Goal: Ask a question

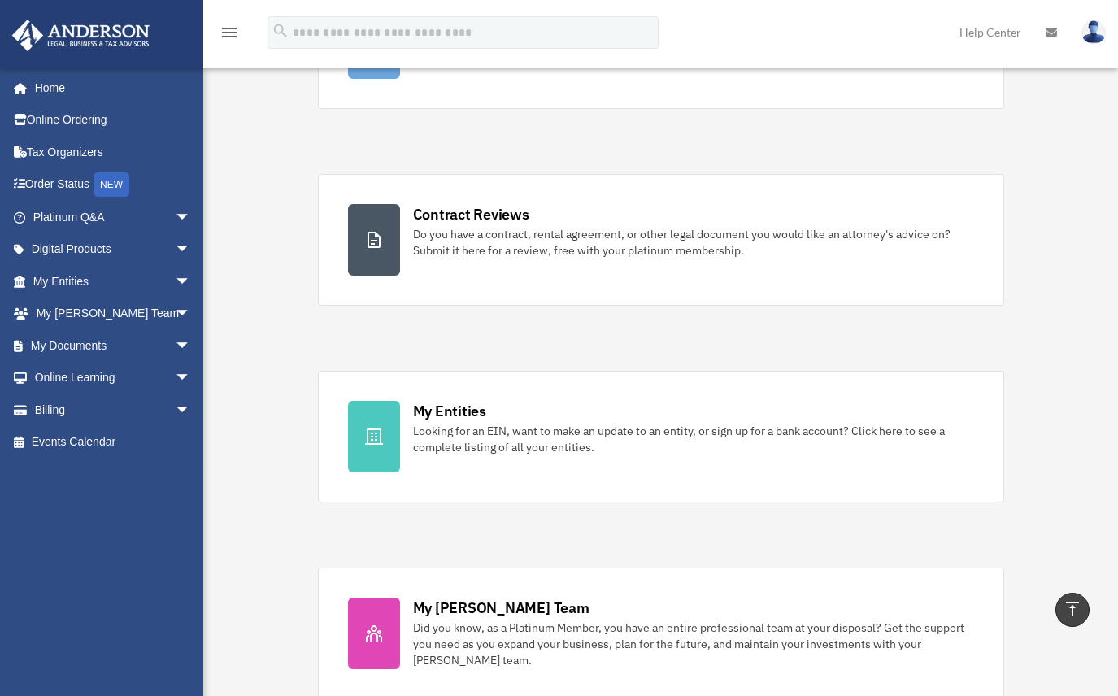
scroll to position [17, 0]
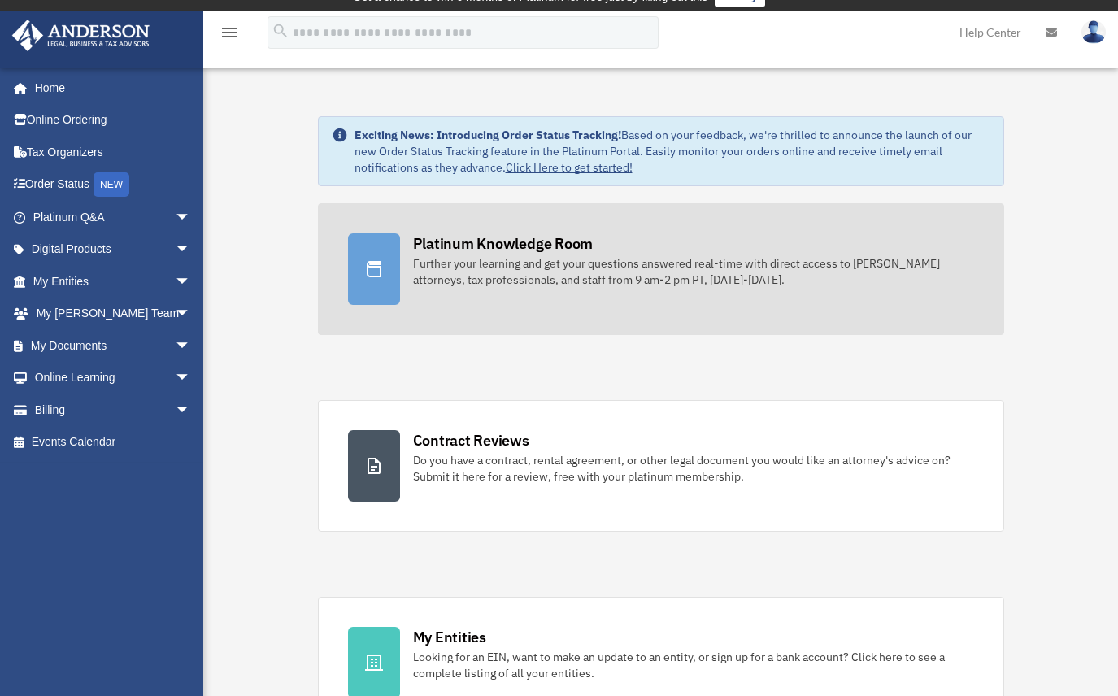
click at [430, 278] on div "Further your learning and get your questions answered real-time with direct acc…" at bounding box center [693, 271] width 561 height 33
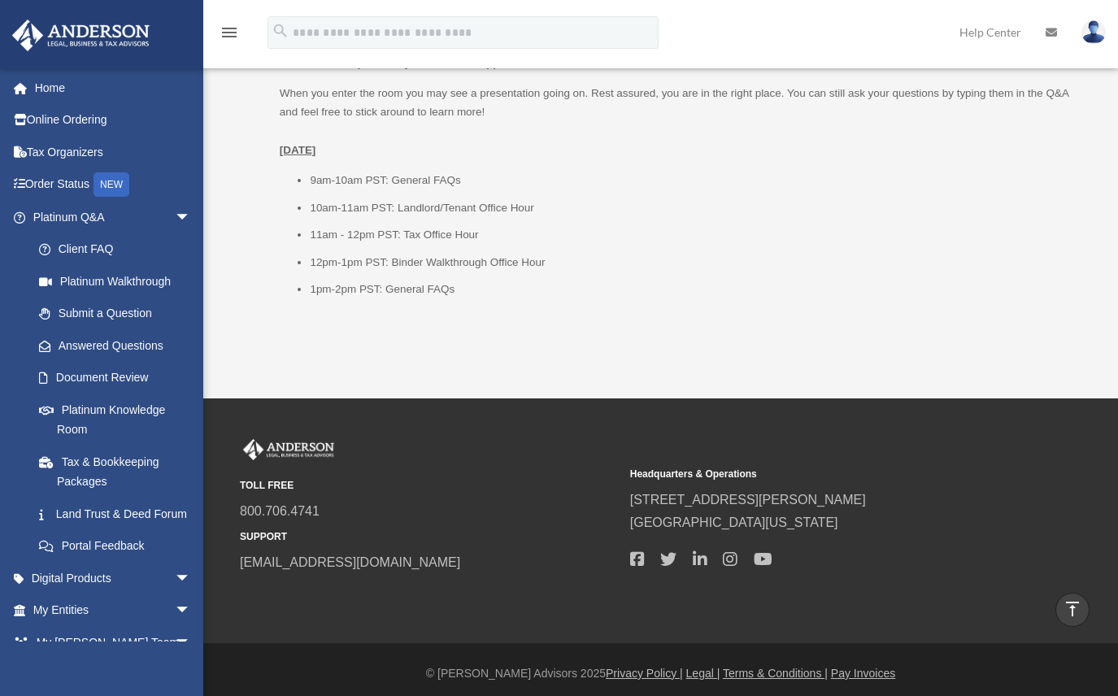
scroll to position [2197, 0]
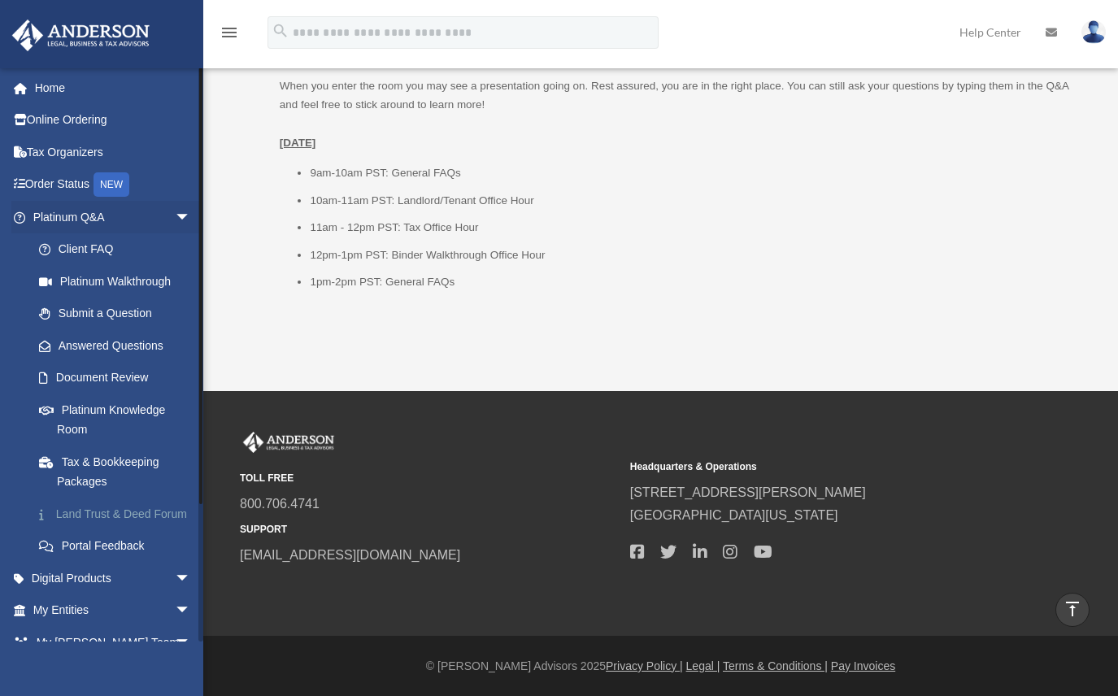
click at [98, 516] on link "Land Trust & Deed Forum" at bounding box center [119, 514] width 193 height 33
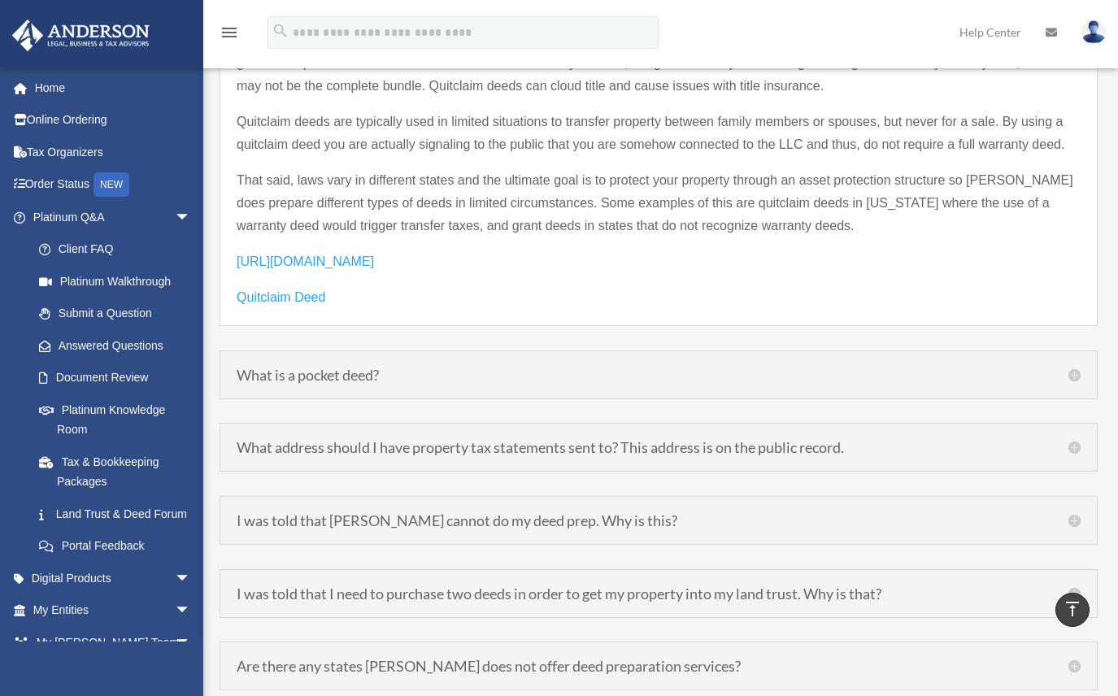
scroll to position [2440, 0]
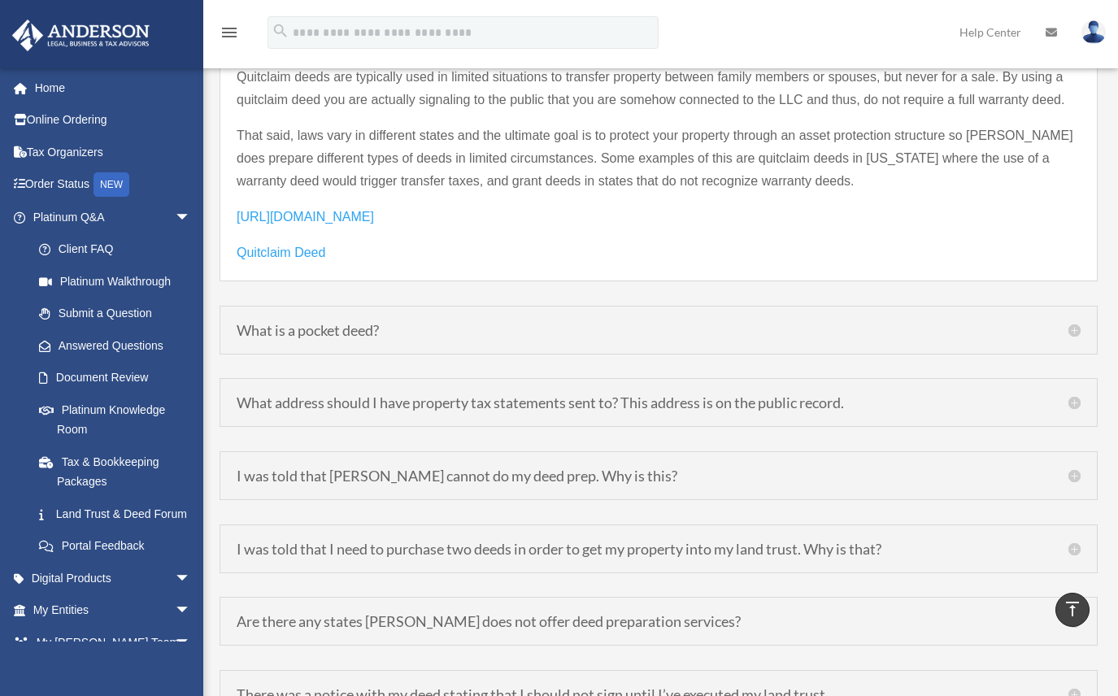
click at [1074, 395] on h5 "What address should I have property tax statements sent to? This address is on …" at bounding box center [659, 402] width 844 height 15
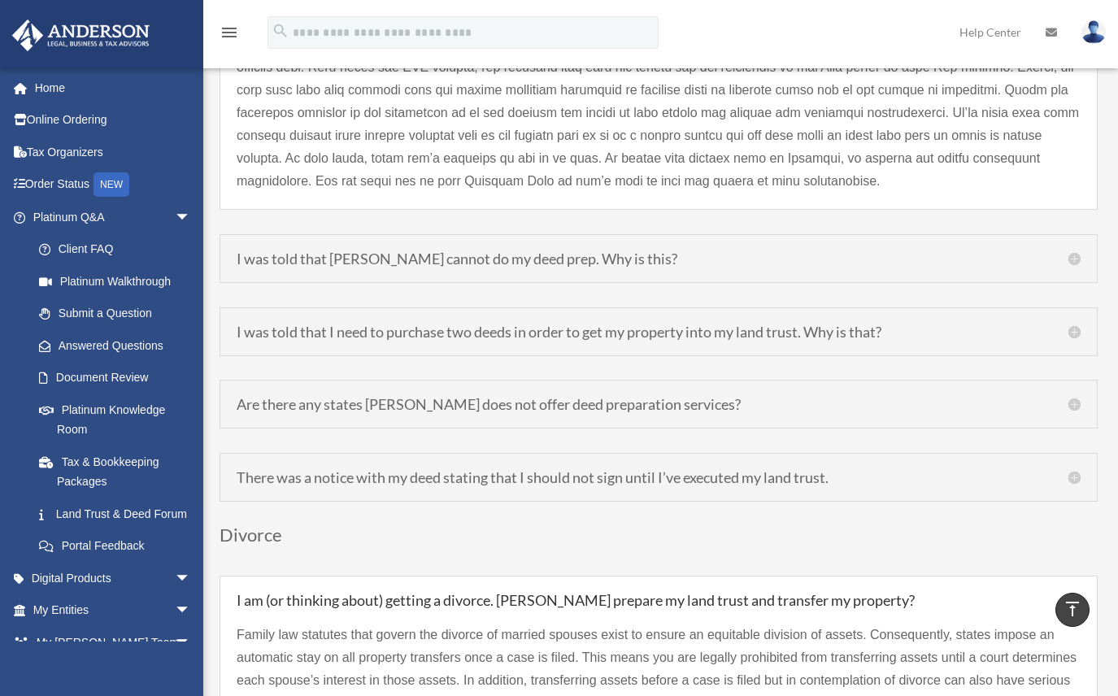
scroll to position [2540, 0]
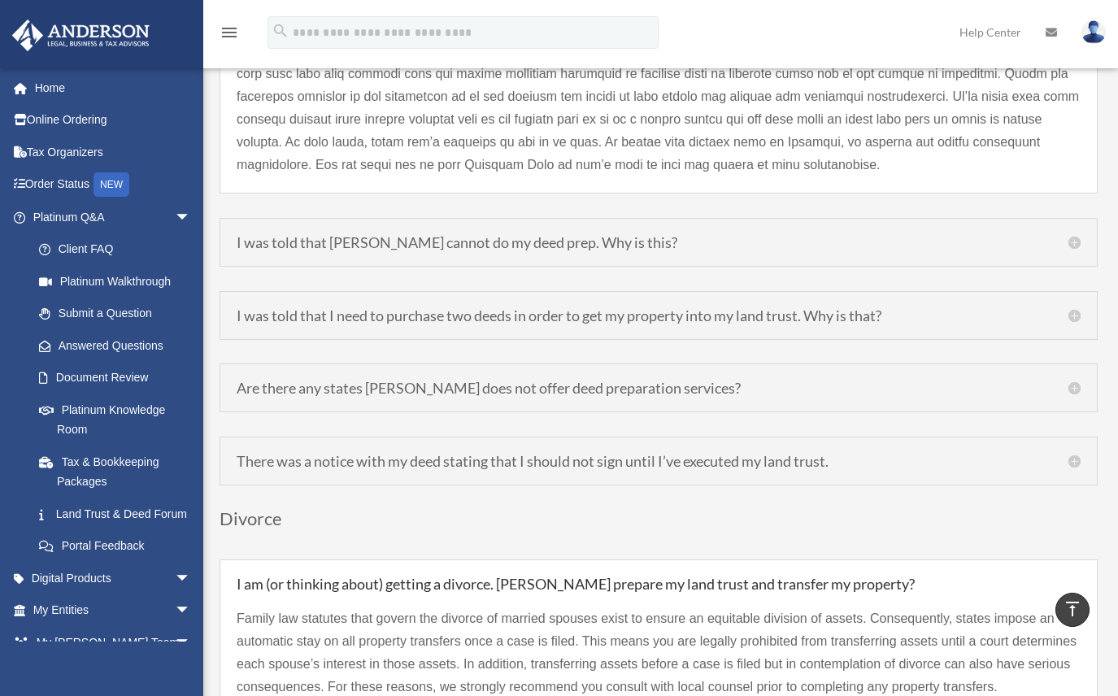
click at [696, 235] on h5 "I was told that [PERSON_NAME] cannot do my deed prep. Why is this?" at bounding box center [659, 242] width 844 height 15
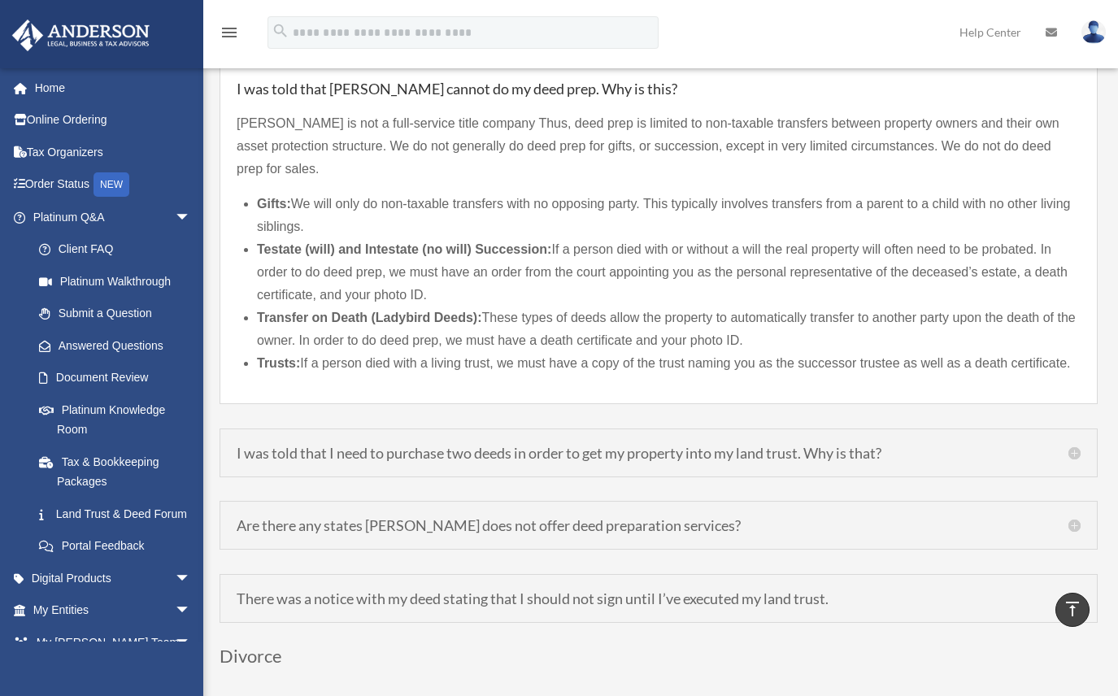
scroll to position [2450, 0]
click at [1065, 445] on h5 "I was told that I need to purchase two deeds in order to get my property into m…" at bounding box center [659, 452] width 844 height 15
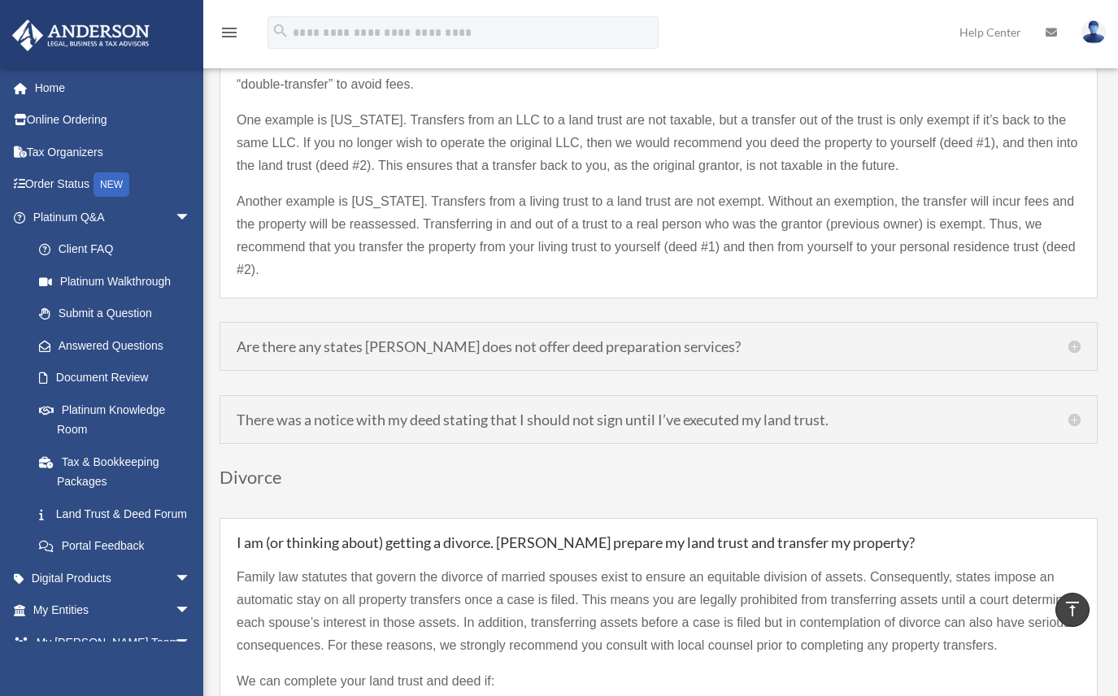
scroll to position [2613, 0]
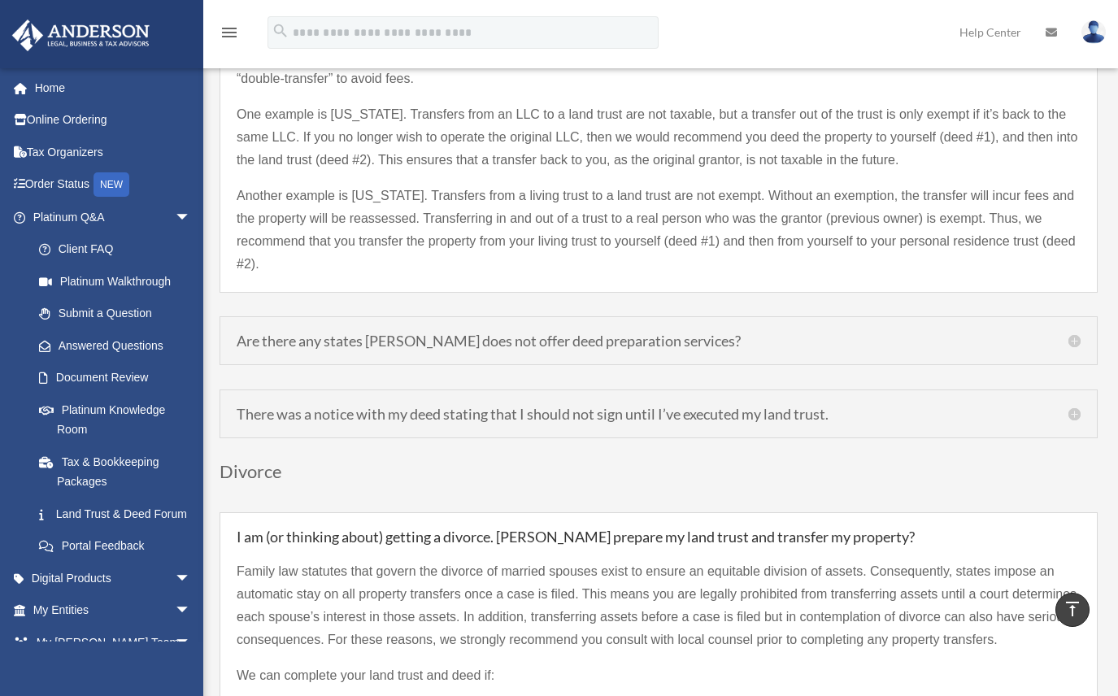
click at [459, 333] on h5 "Are there any states [PERSON_NAME] does not offer deed preparation services?" at bounding box center [659, 340] width 844 height 15
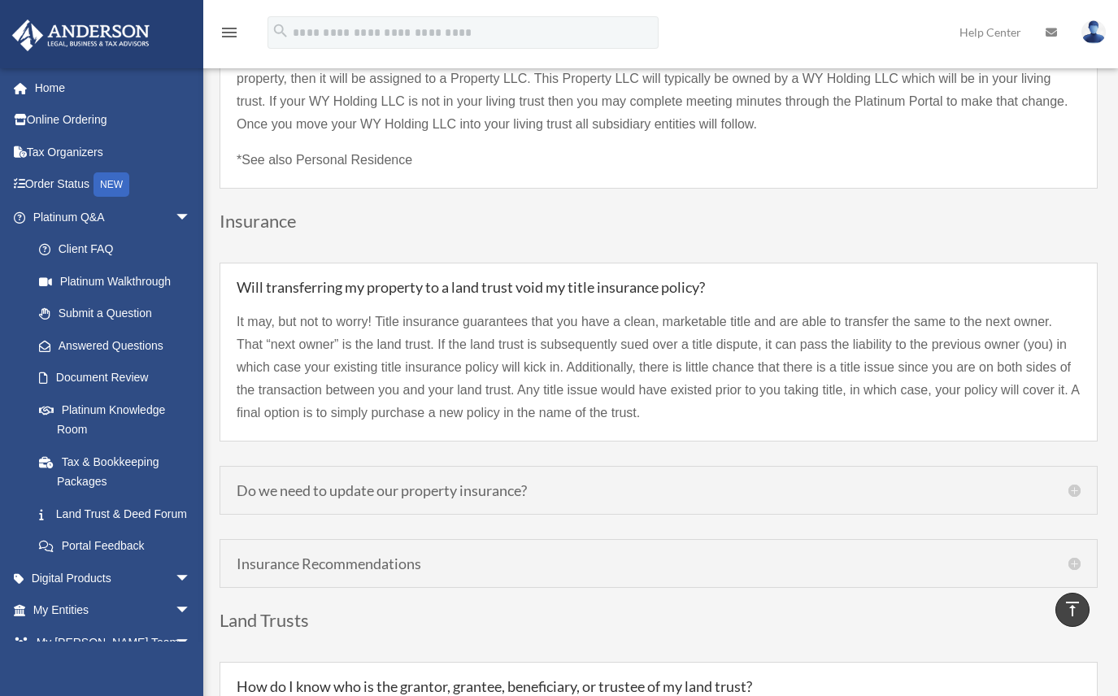
scroll to position [3589, 0]
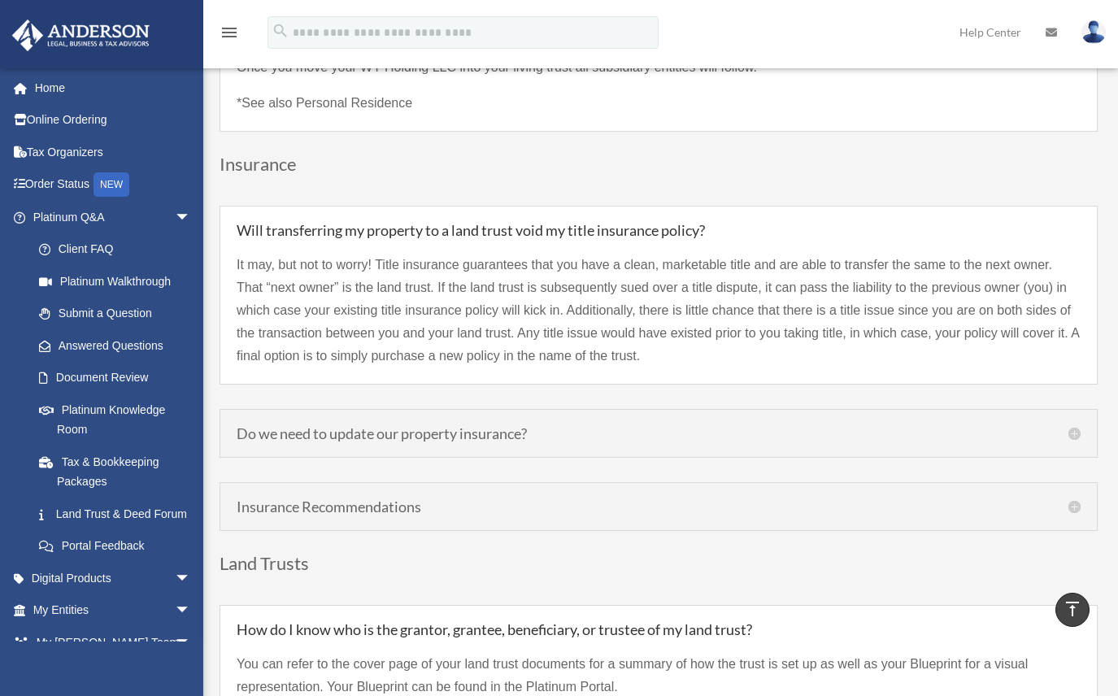
click at [573, 426] on h5 "Do we need to update our property insurance?" at bounding box center [659, 433] width 844 height 15
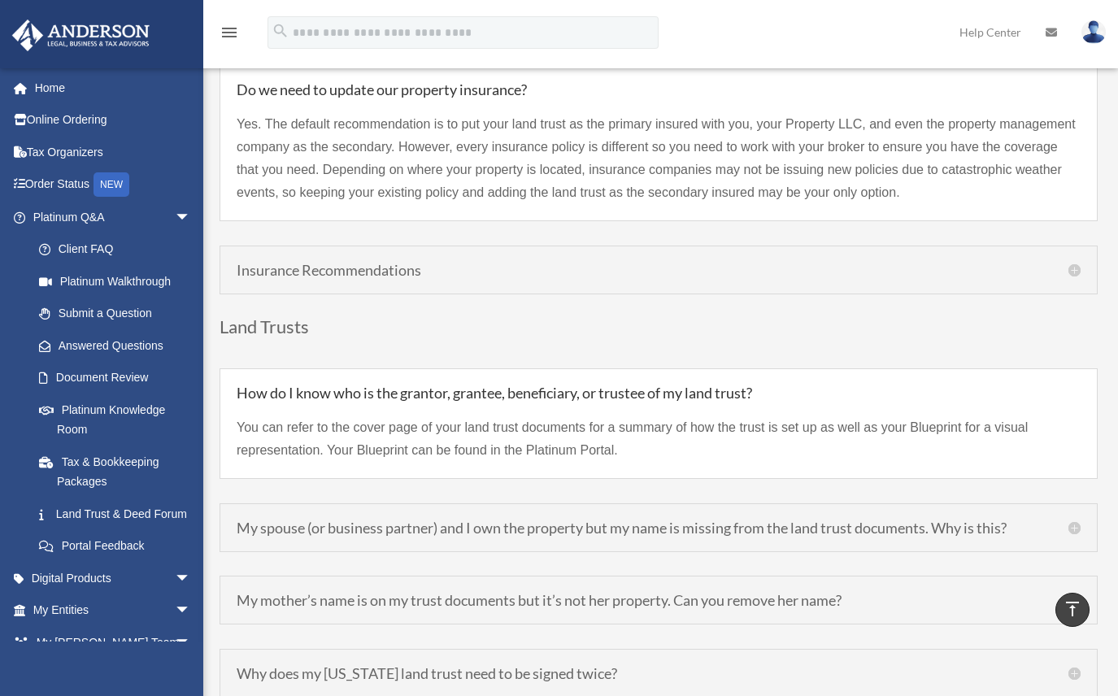
scroll to position [3833, 0]
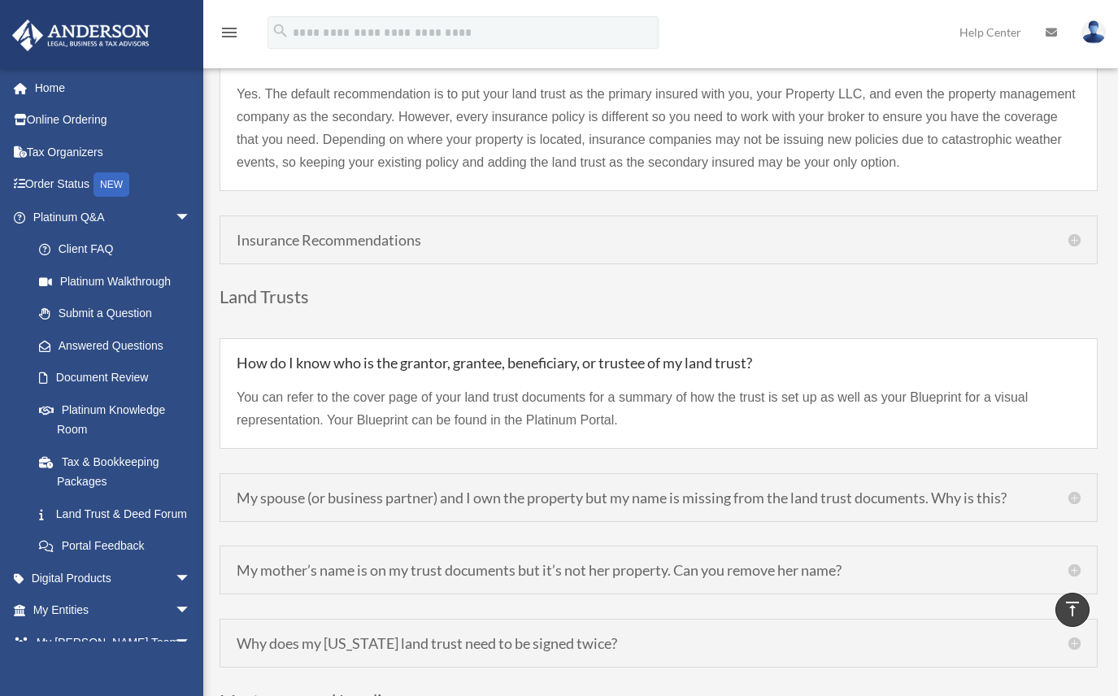
click at [438, 227] on div "Insurance Recommendations National Real Estate Insurance Group [DOMAIN_NAME] Ch…" at bounding box center [659, 240] width 878 height 49
click at [420, 233] on h5 "Insurance Recommendations" at bounding box center [659, 240] width 844 height 15
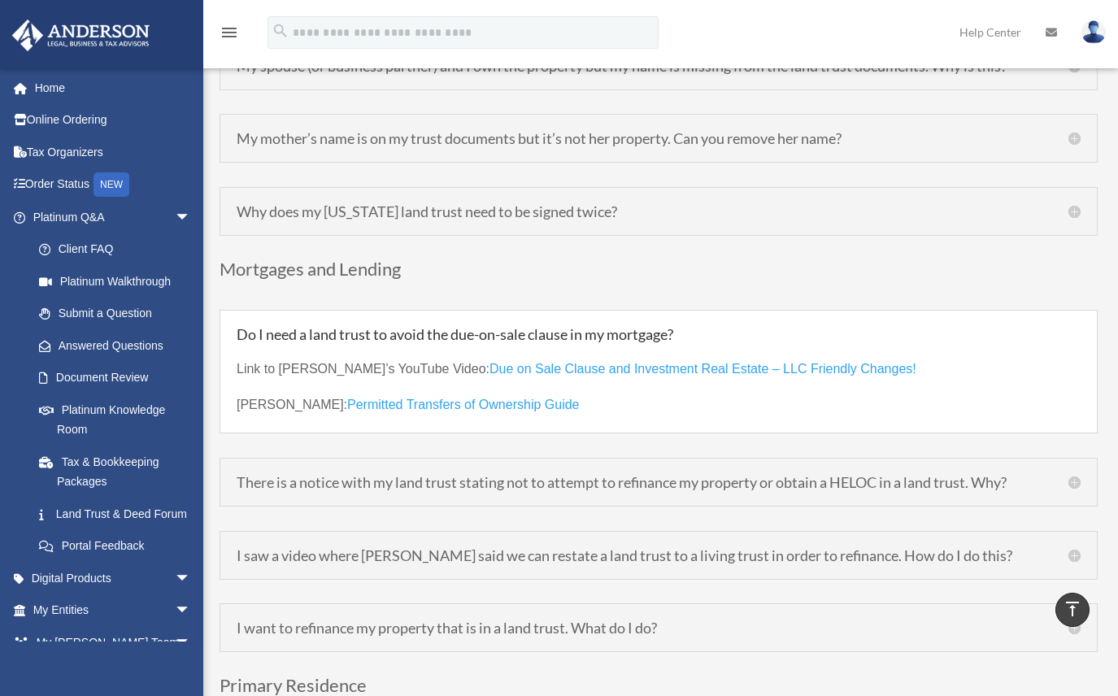
scroll to position [4321, 0]
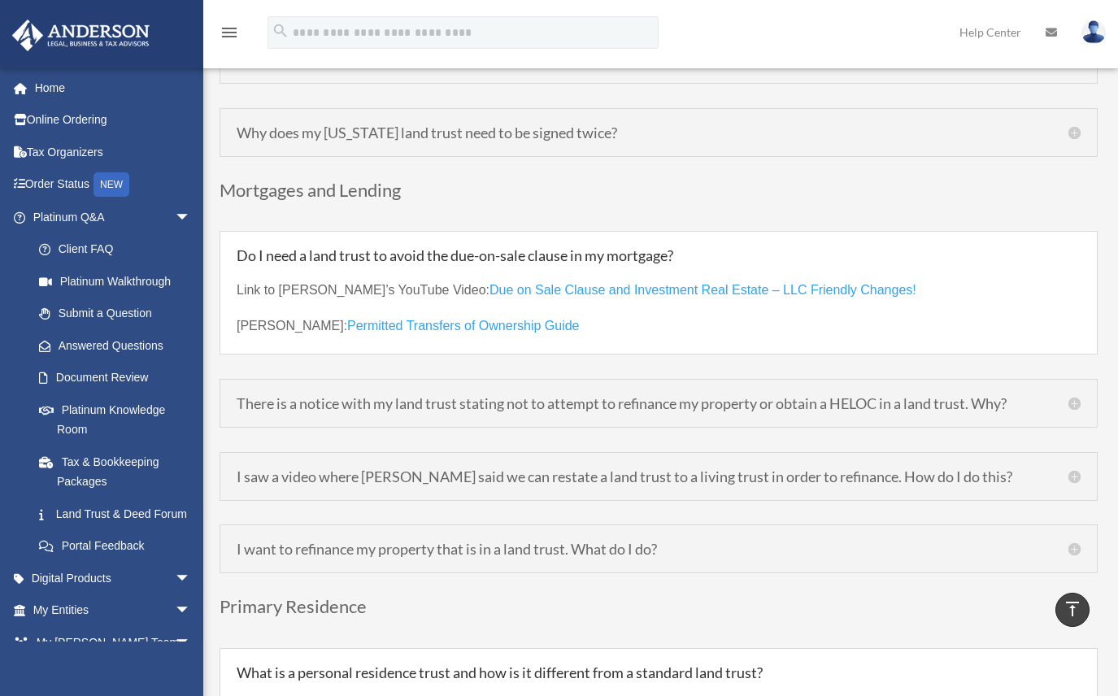
click at [468, 396] on h5 "There is a notice with my land trust stating not to attempt to refinance my pro…" at bounding box center [659, 403] width 844 height 15
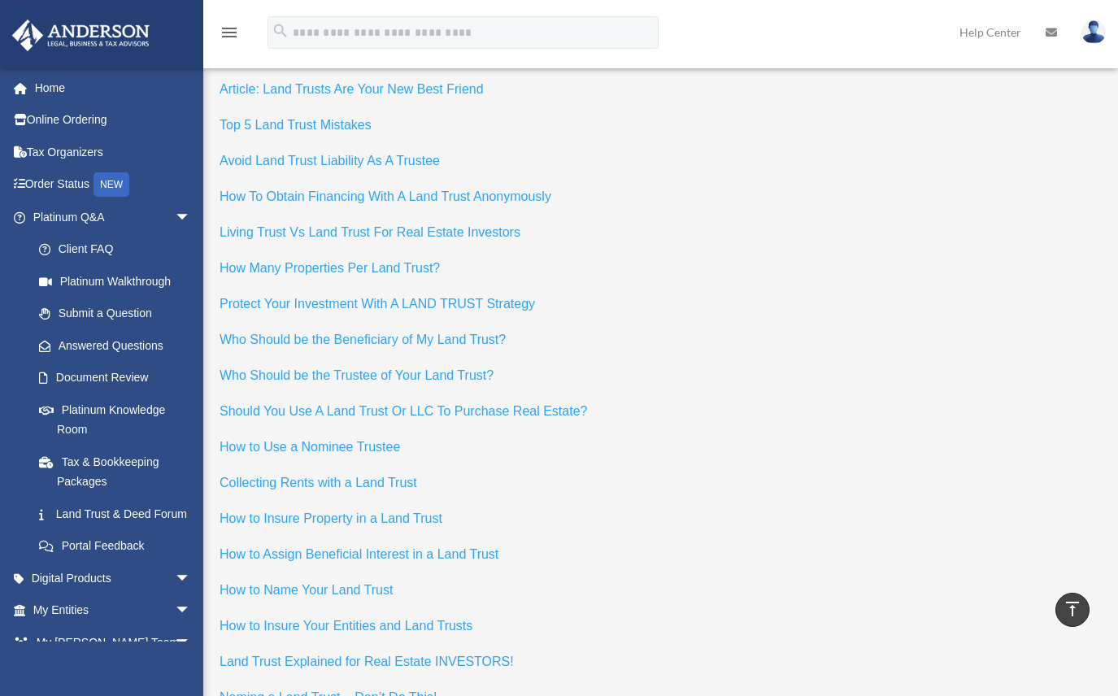
scroll to position [7005, 0]
